Goal: Information Seeking & Learning: Get advice/opinions

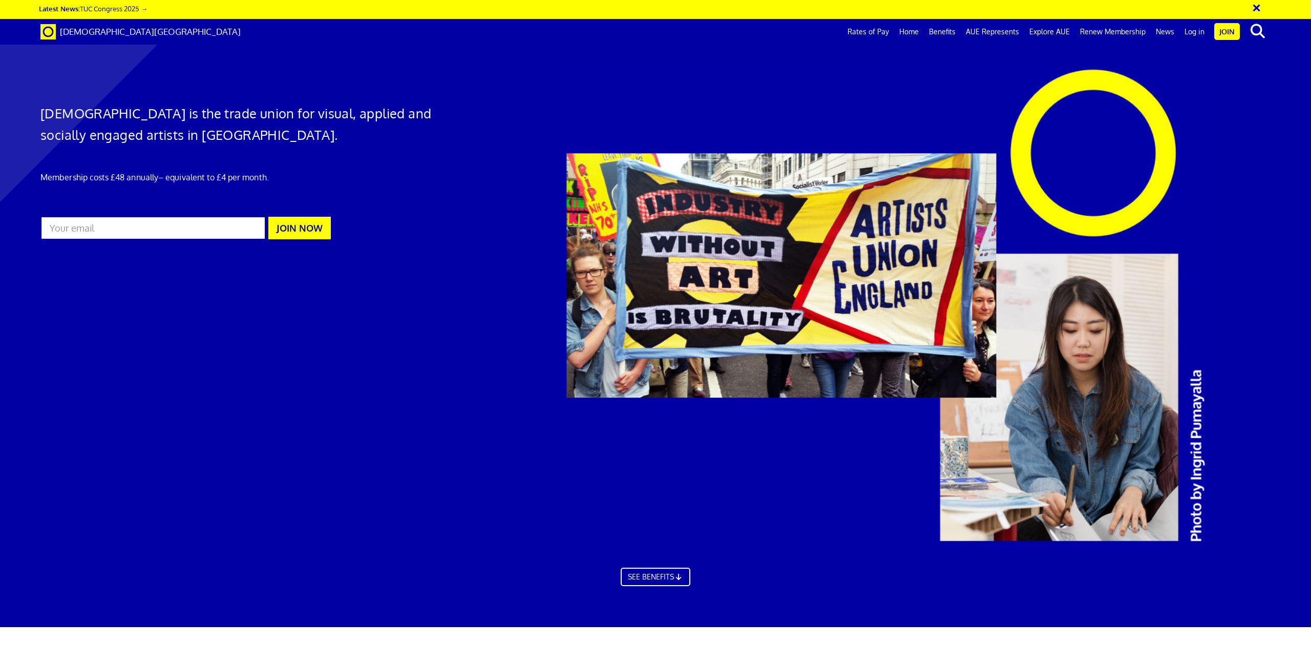
scroll to position [1947, 0]
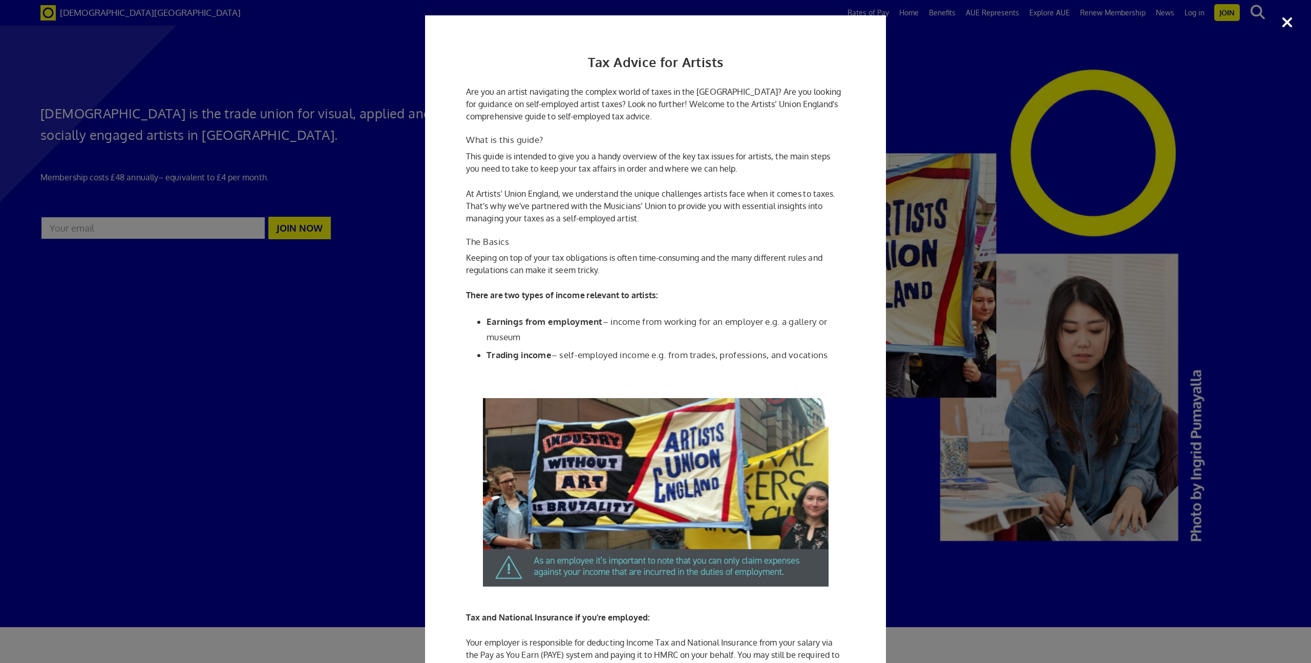
scroll to position [1784, 0]
click at [897, 81] on div "Tax Advice for Artists Are you an artist navigating the complex world of taxes …" at bounding box center [655, 331] width 1311 height 663
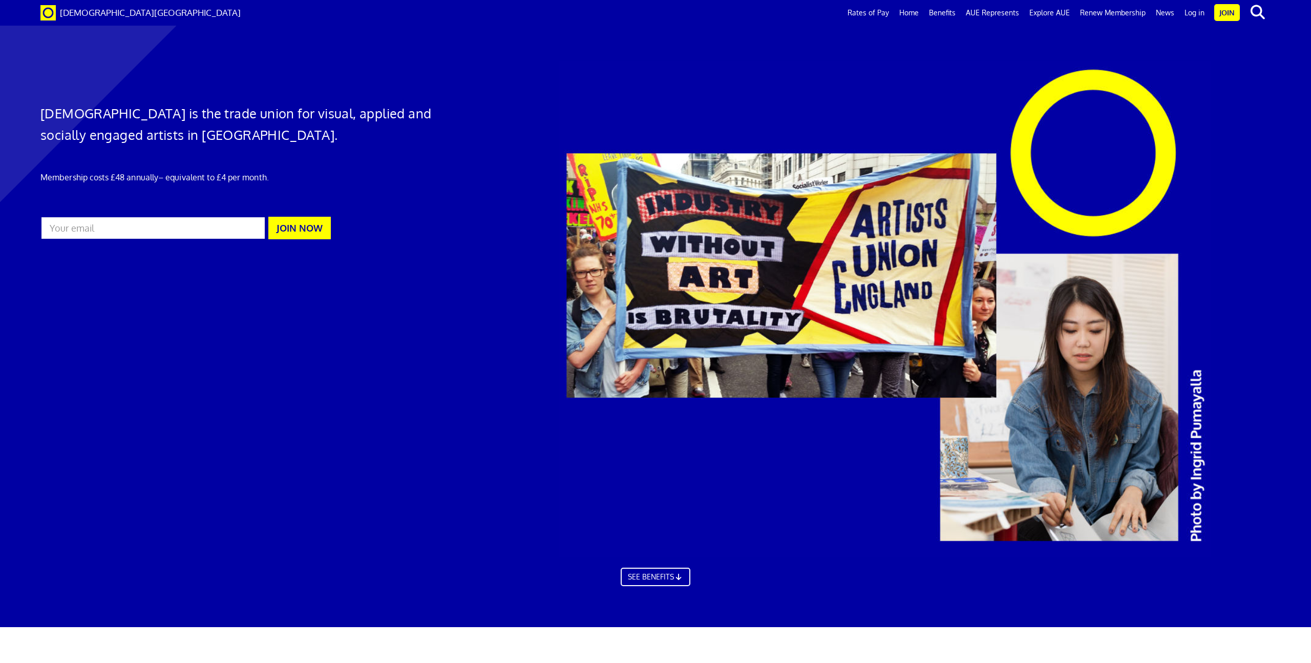
scroll to position [1902, 0]
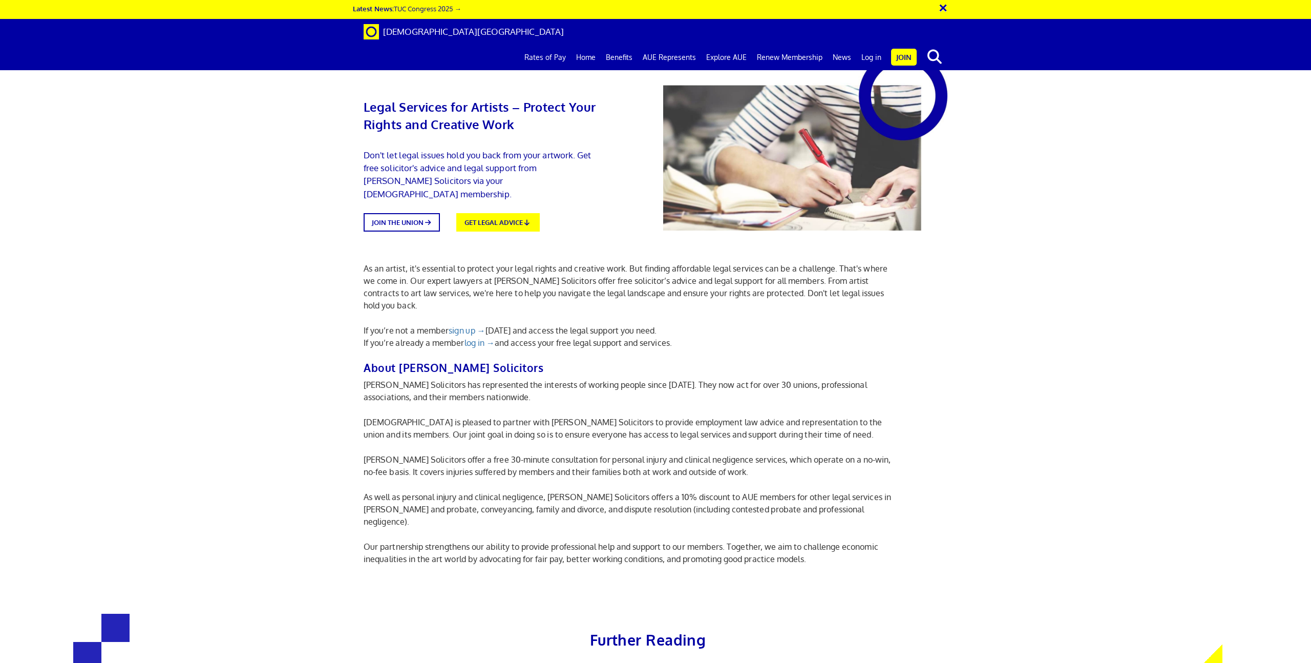
scroll to position [0, 30]
click at [554, 268] on p "As an artist, it's essential to protect your legal rights and creative work. Bu…" at bounding box center [631, 286] width 535 height 49
click at [513, 211] on link "GET LEGAL ADVICE" at bounding box center [497, 221] width 91 height 20
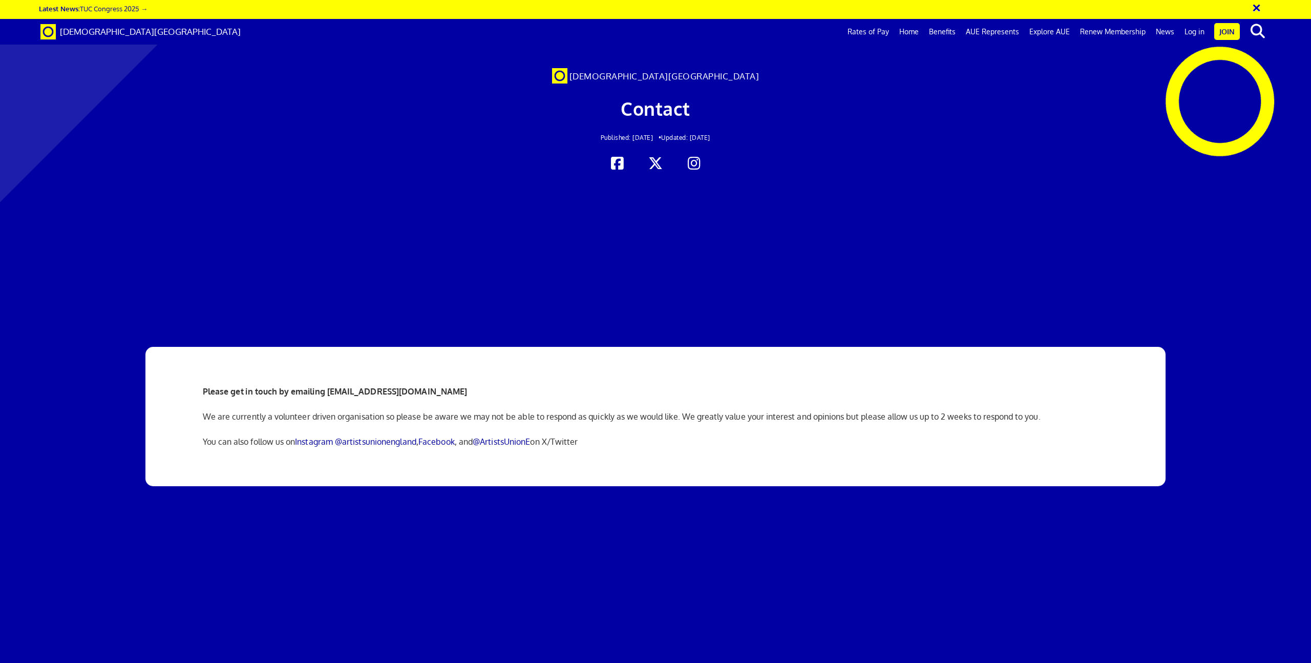
scroll to position [0, 30]
click at [451, 404] on div "Please get in touch by emailing info@artistsunionengland.org.uk We are currentl…" at bounding box center [655, 416] width 921 height 139
